Goal: Find specific page/section: Find specific page/section

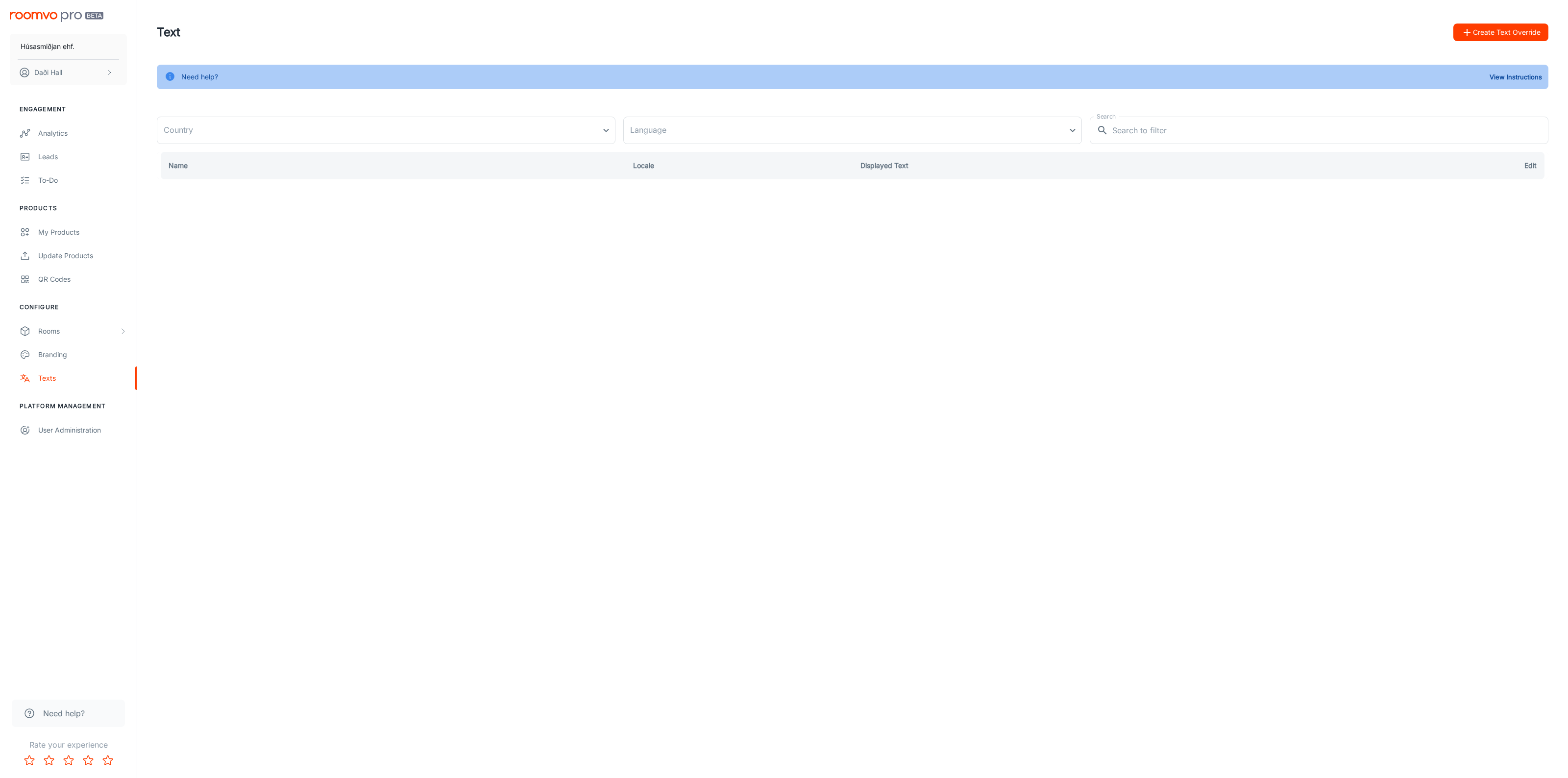
type input "[GEOGRAPHIC_DATA]"
type input "en-us"
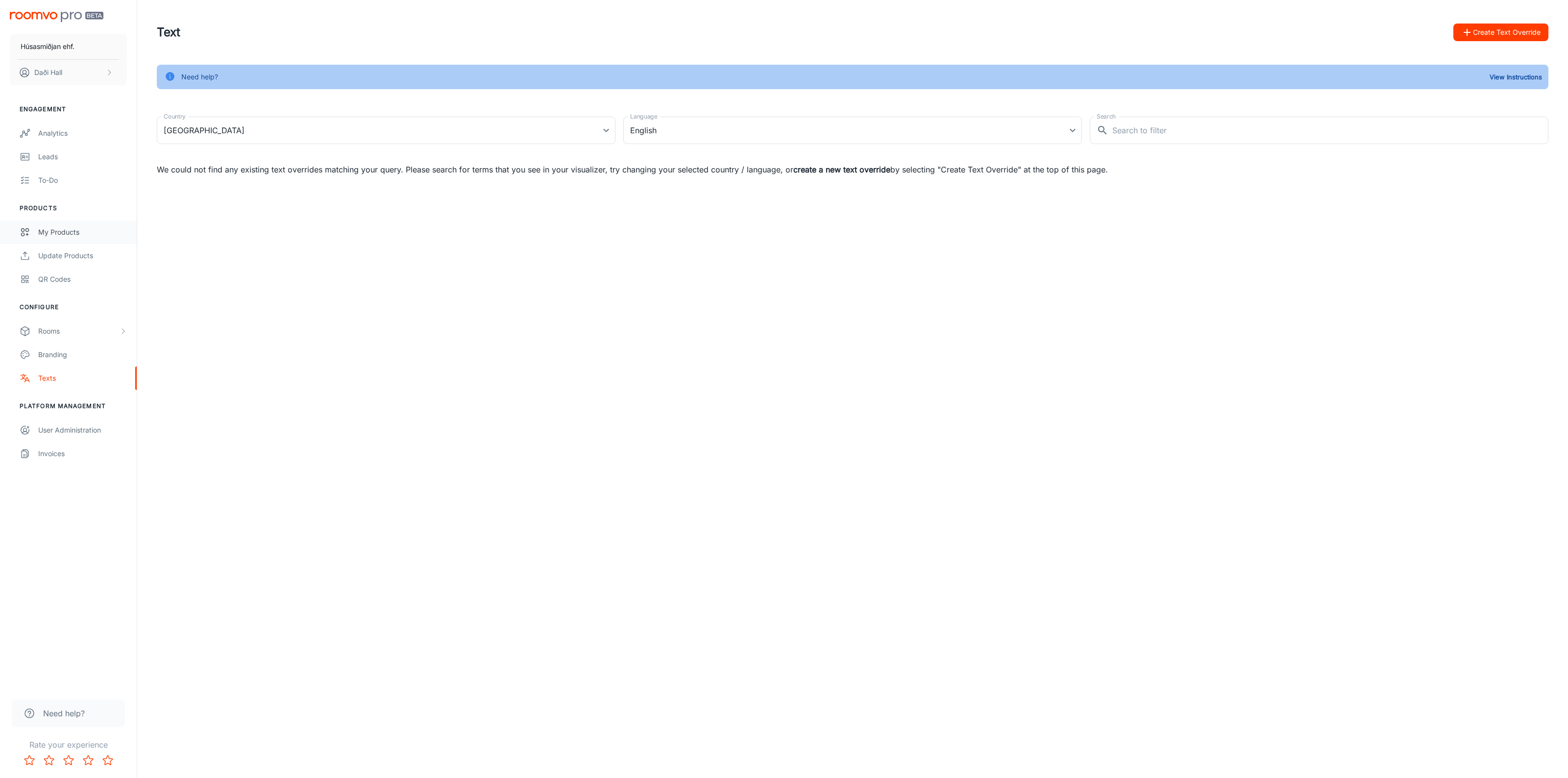
click at [76, 230] on div "My Products" at bounding box center [83, 233] width 89 height 11
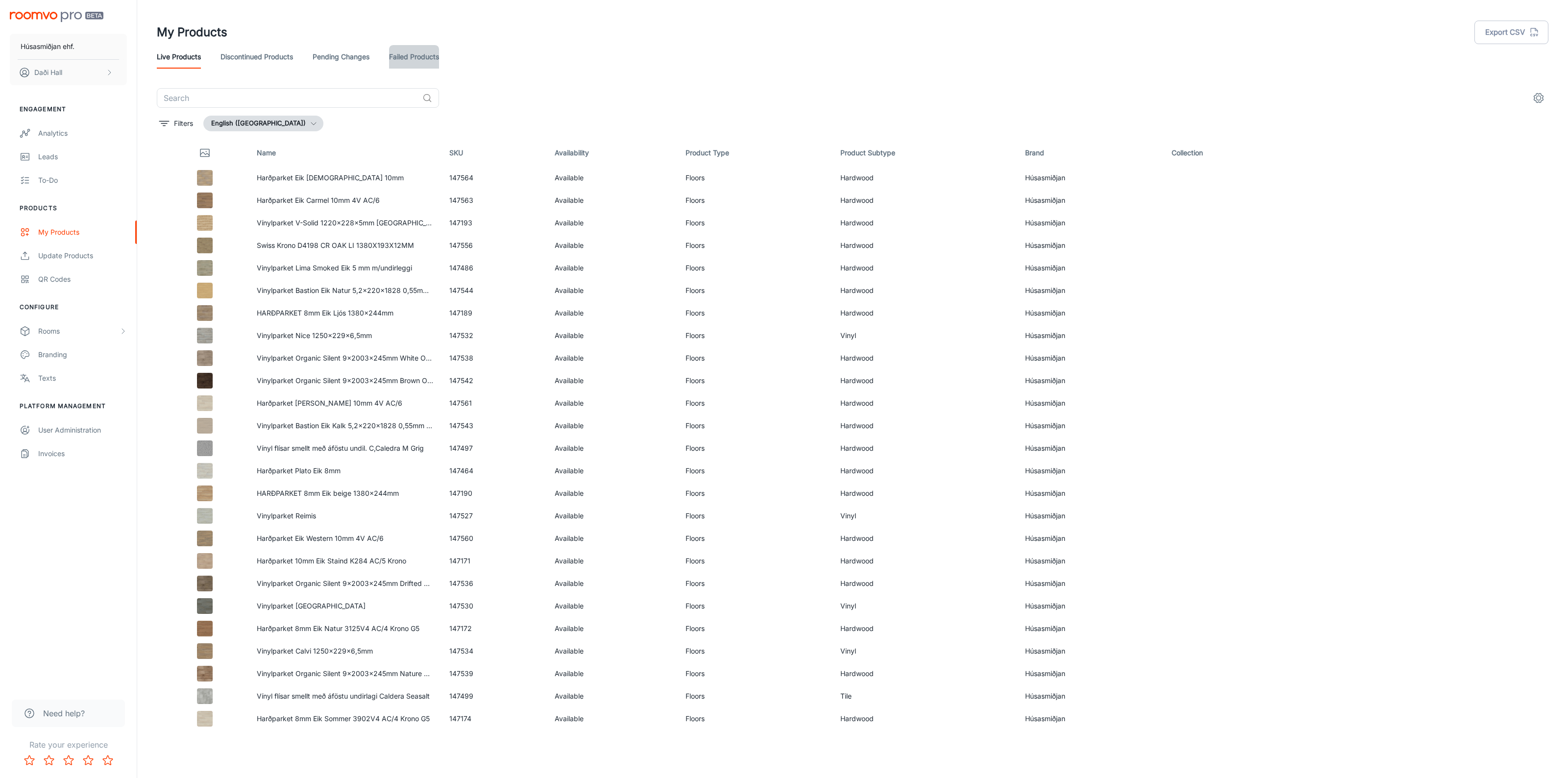
click at [408, 58] on link "Failed Products" at bounding box center [414, 57] width 50 height 24
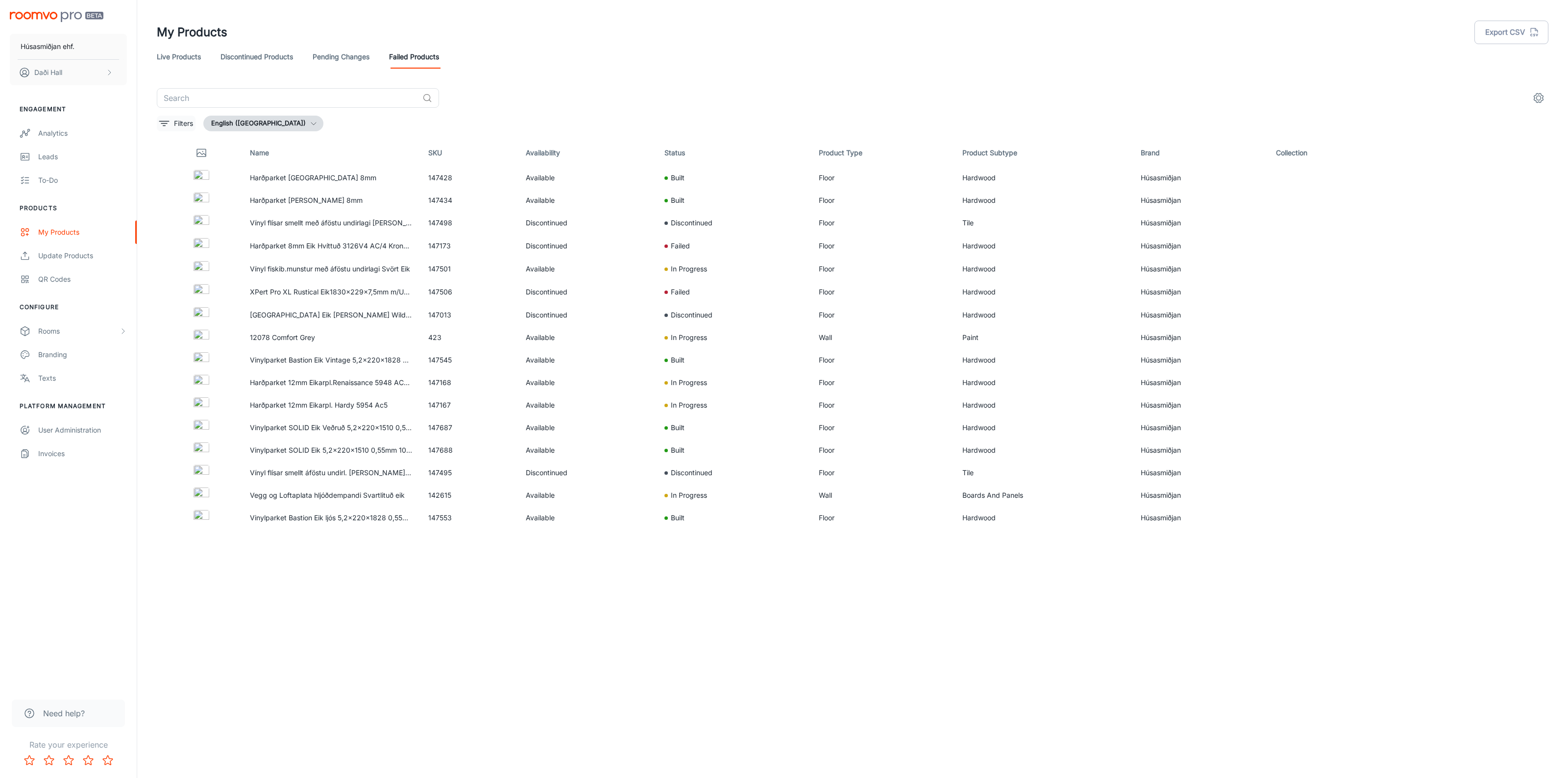
click at [183, 126] on p "Filters" at bounding box center [183, 124] width 19 height 11
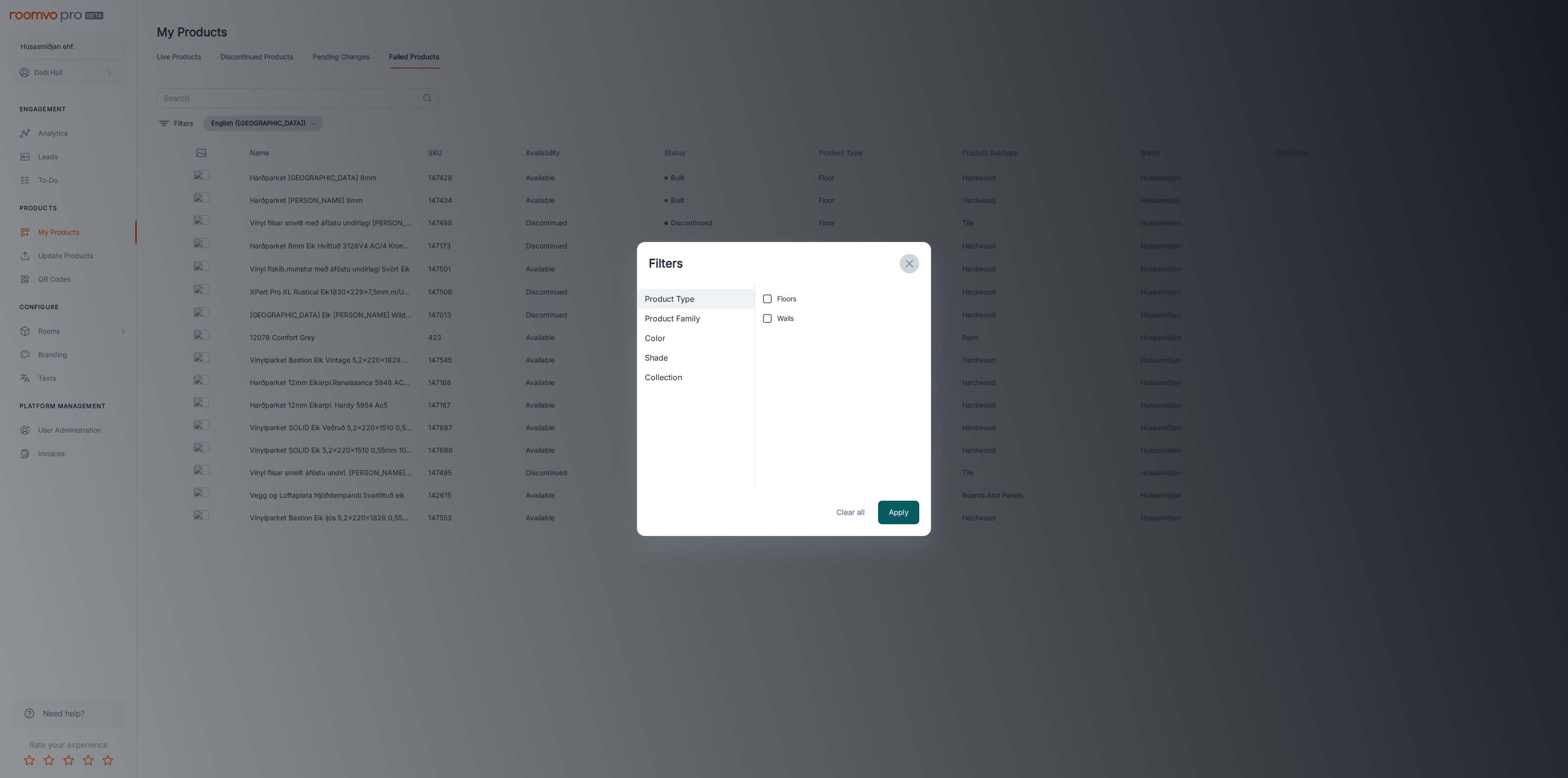
click at [907, 263] on icon "exit" at bounding box center [909, 263] width 12 height 12
